Goal: Check status: Check status

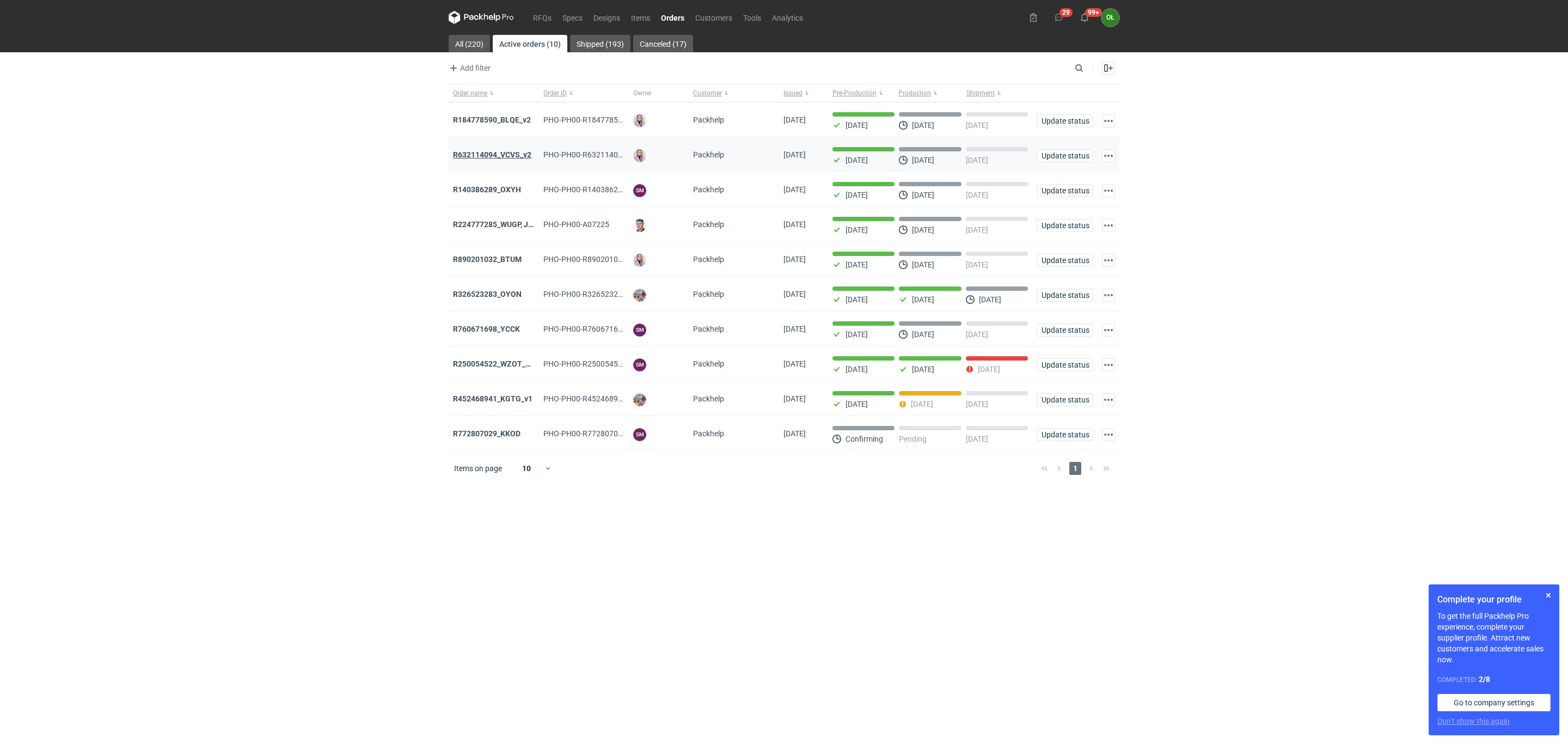
click at [503, 155] on strong "R632114094_VCVS_v2" at bounding box center [492, 154] width 78 height 9
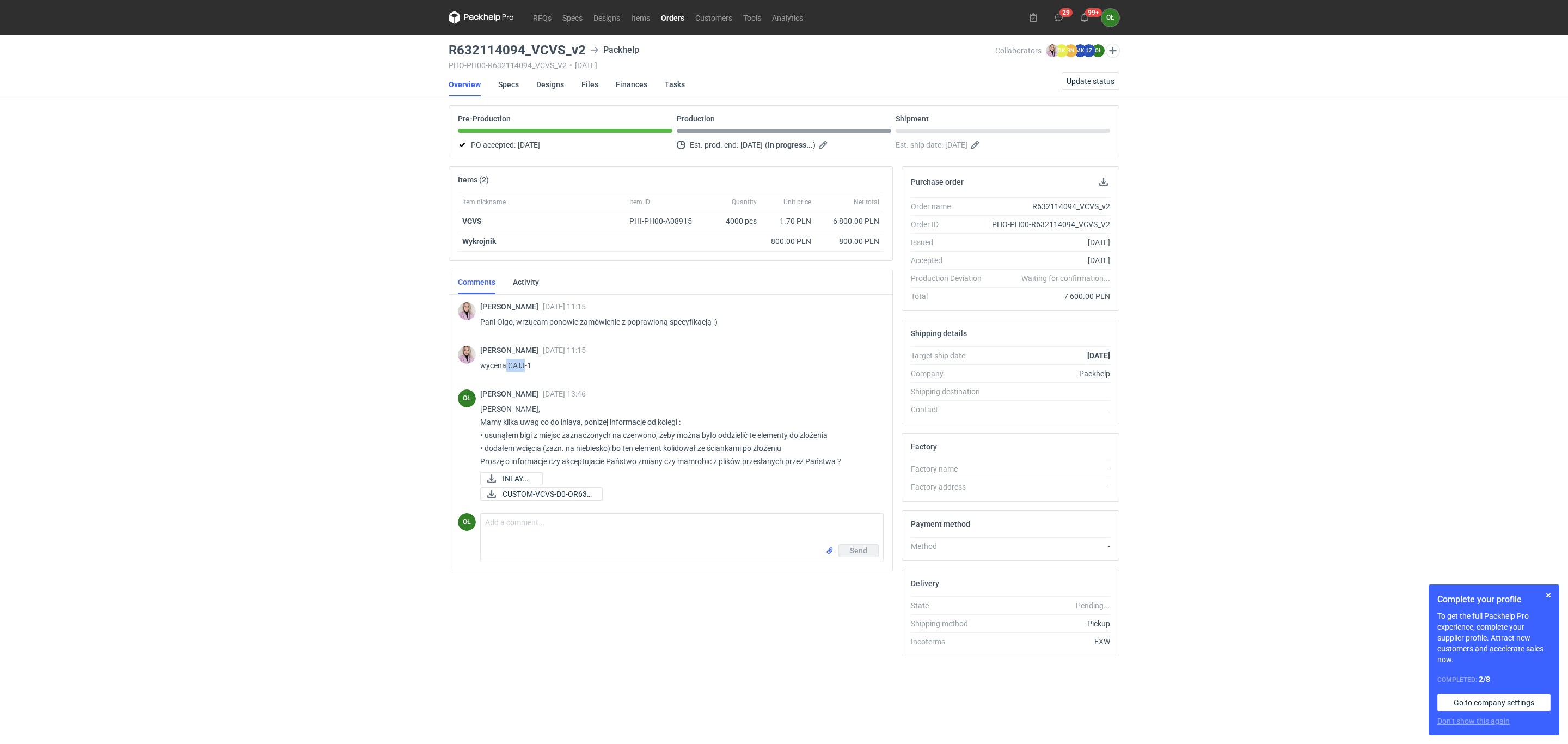
drag, startPoint x: 505, startPoint y: 363, endPoint x: 525, endPoint y: 360, distance: 20.2
click at [525, 360] on p "wycena CATJ-1" at bounding box center [678, 365] width 395 height 13
copy p "CATJ"
click at [674, 21] on link "Orders" at bounding box center [673, 17] width 34 height 13
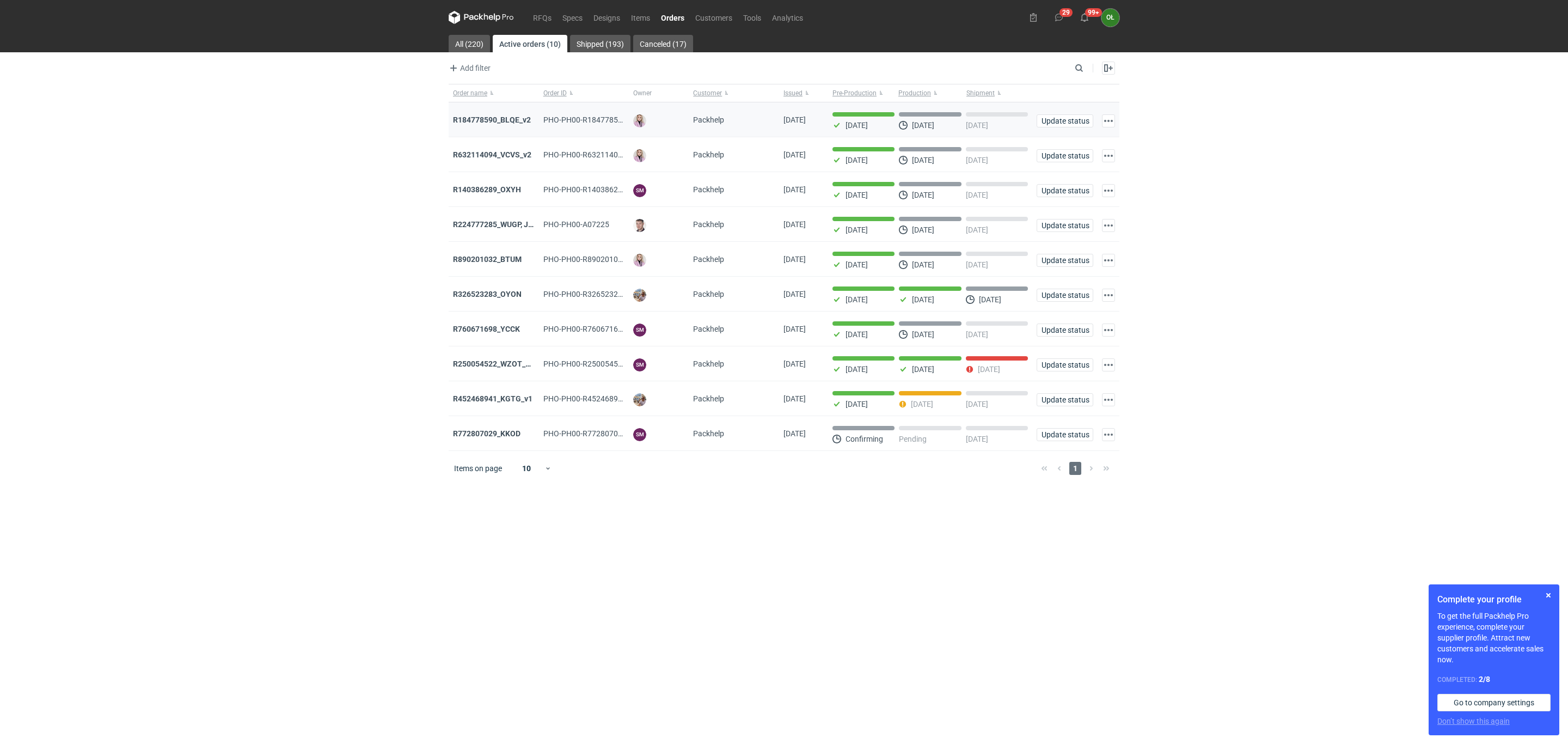
click at [502, 125] on div "R184778590_BLQE_v2" at bounding box center [494, 119] width 81 height 11
click at [502, 124] on strong "R184778590_BLQE_v2" at bounding box center [492, 120] width 78 height 9
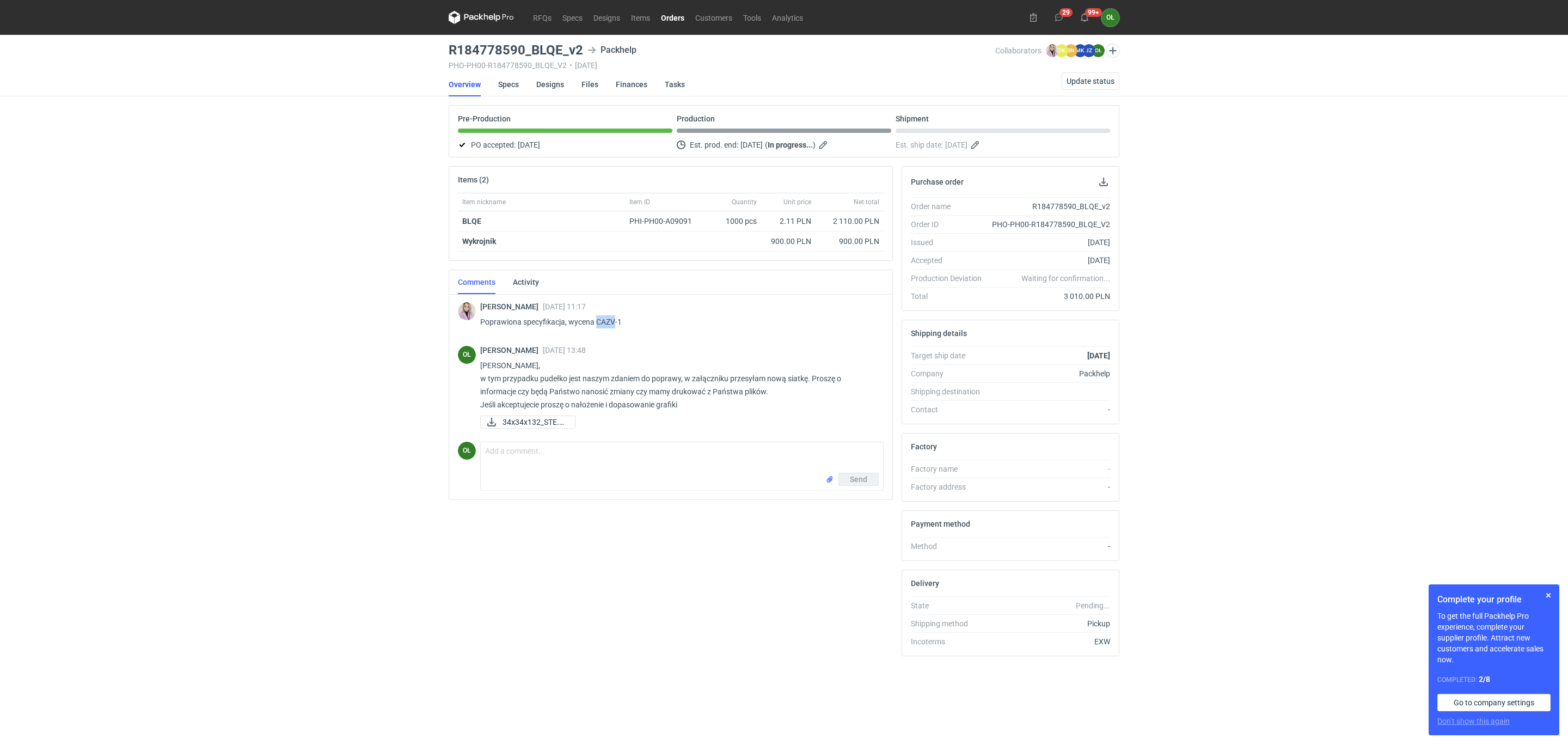
drag, startPoint x: 596, startPoint y: 324, endPoint x: 613, endPoint y: 324, distance: 17.0
click at [613, 324] on p "Poprawiona specyfikacja, wycena CAZV-1" at bounding box center [678, 322] width 395 height 13
copy p "CAZV"
